Goal: Ask a question: Seek information or help from site administrators or community

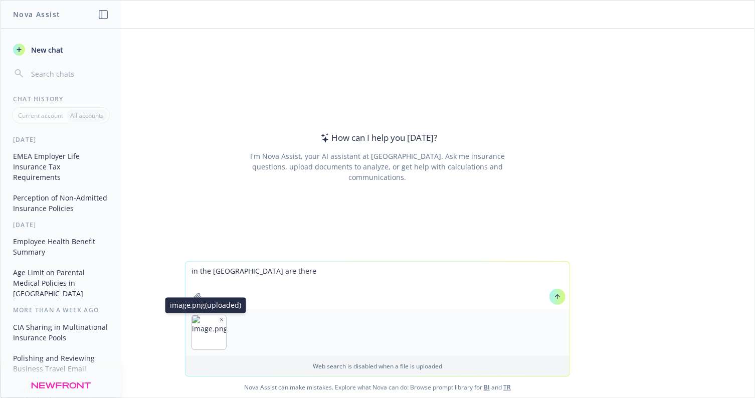
click at [220, 319] on icon "button" at bounding box center [221, 319] width 3 height 3
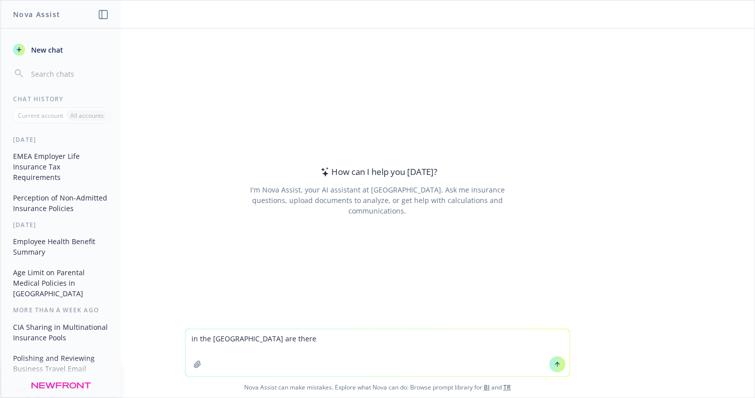
click at [264, 340] on textarea "in the [GEOGRAPHIC_DATA] are there" at bounding box center [377, 352] width 384 height 47
click at [361, 334] on textarea "in the [GEOGRAPHIC_DATA] are there regulatory [PERSON_NAME]" at bounding box center [377, 352] width 384 height 47
click at [354, 340] on textarea "in the [GEOGRAPHIC_DATA] are there regulatory government" at bounding box center [377, 352] width 384 height 47
type textarea "in the [GEOGRAPHIC_DATA] are there regulatory governance reporting requirements"
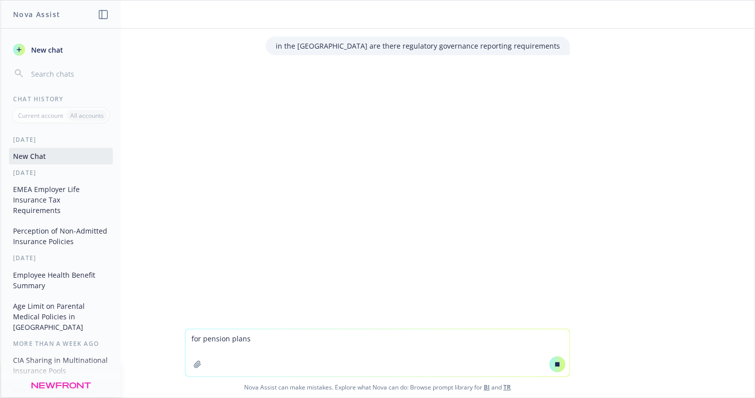
click at [372, 264] on div "in the [GEOGRAPHIC_DATA] are there regulatory governance reporting requirements" at bounding box center [378, 179] width 754 height 300
click at [558, 366] on button at bounding box center [557, 364] width 16 height 16
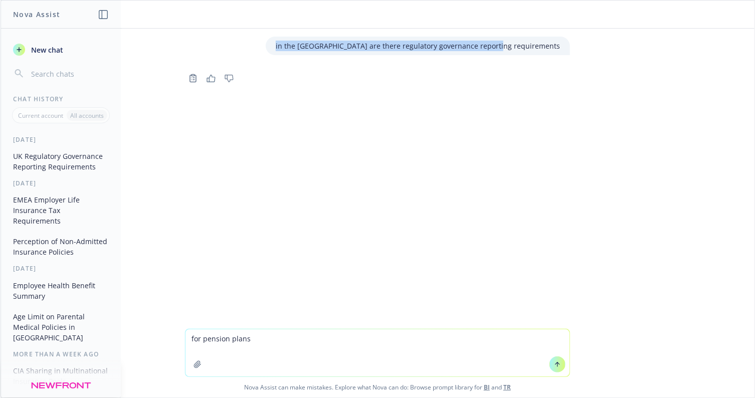
drag, startPoint x: 338, startPoint y: 44, endPoint x: 561, endPoint y: 47, distance: 223.0
click at [561, 47] on div "in the [GEOGRAPHIC_DATA] are there regulatory governance reporting requirements" at bounding box center [418, 46] width 304 height 19
copy p "in the [GEOGRAPHIC_DATA] are there regulatory governance reporting requirements"
click at [241, 358] on textarea "for pension plans" at bounding box center [377, 352] width 384 height 47
click at [259, 344] on textarea "for pension plans" at bounding box center [377, 352] width 384 height 47
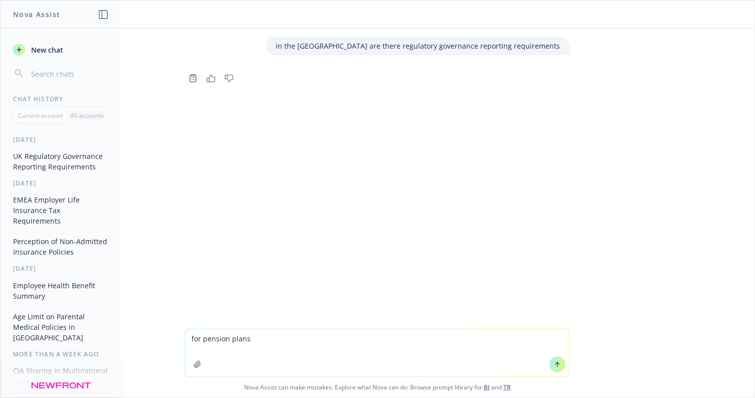
paste textarea "in the [GEOGRAPHIC_DATA] are there regulatory governance reporting requirements"
type textarea "for pension plans in the [GEOGRAPHIC_DATA] are there regulatory governance repo…"
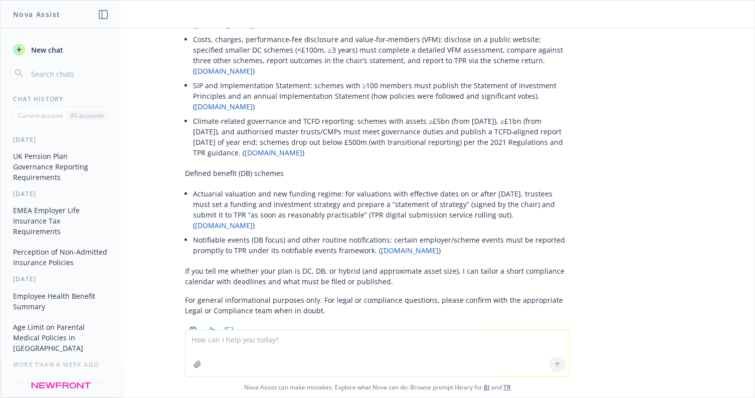
scroll to position [338, 0]
